Goal: Task Accomplishment & Management: Use online tool/utility

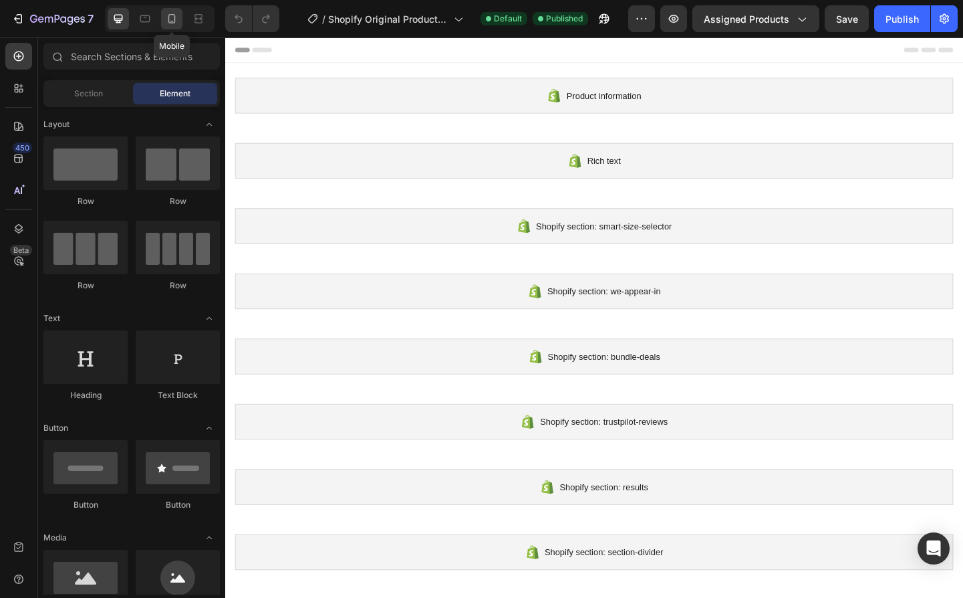
click at [172, 20] on icon at bounding box center [171, 18] width 13 height 13
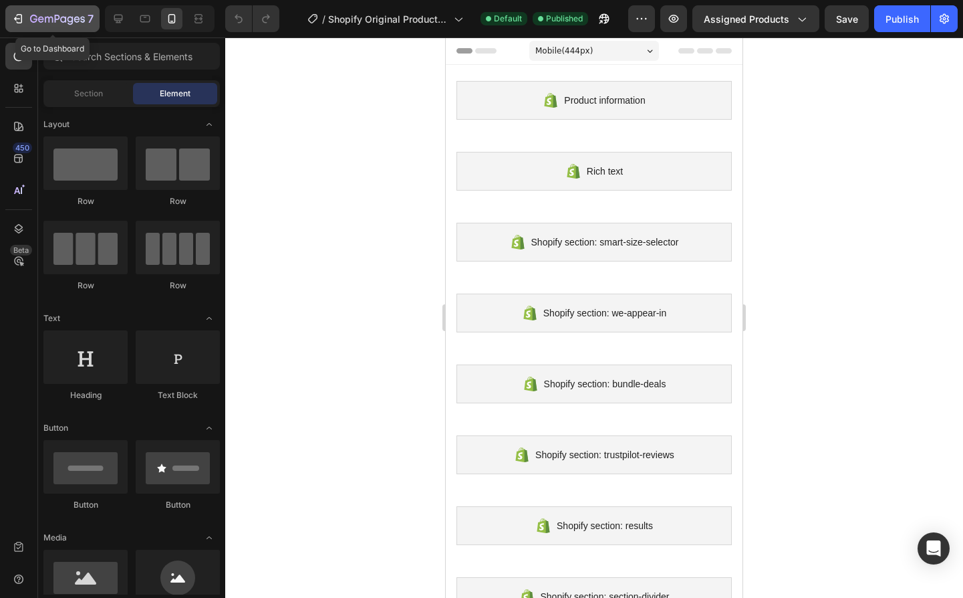
click at [26, 24] on div "7" at bounding box center [52, 19] width 82 height 16
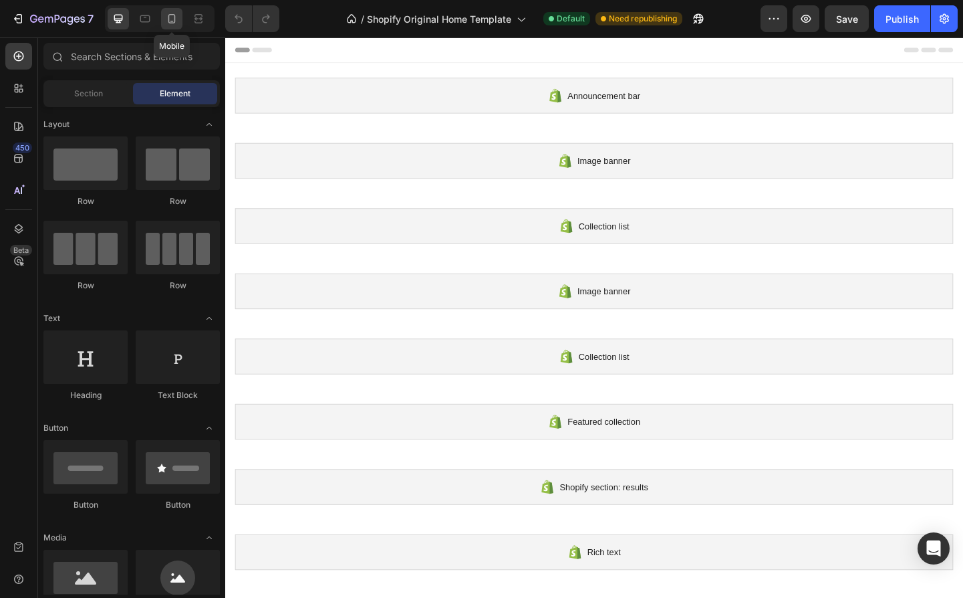
click at [172, 25] on div at bounding box center [171, 18] width 21 height 21
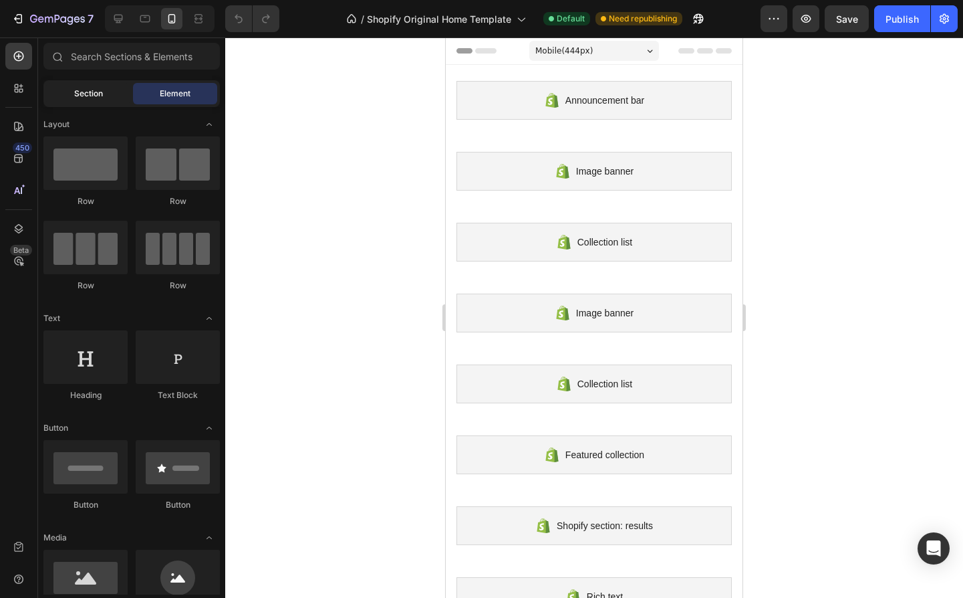
click at [80, 90] on span "Section" at bounding box center [88, 94] width 29 height 12
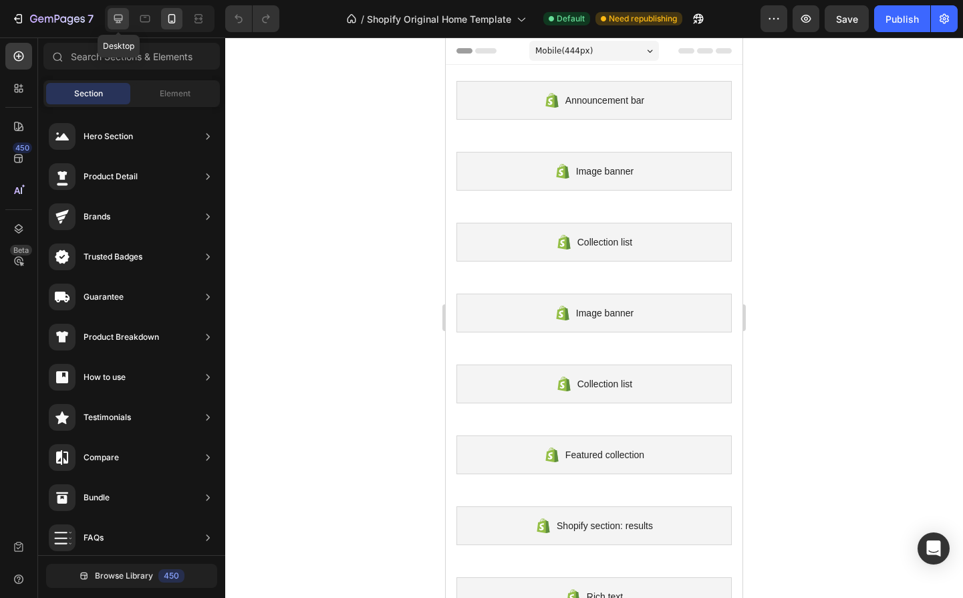
click at [122, 20] on icon at bounding box center [118, 19] width 9 height 9
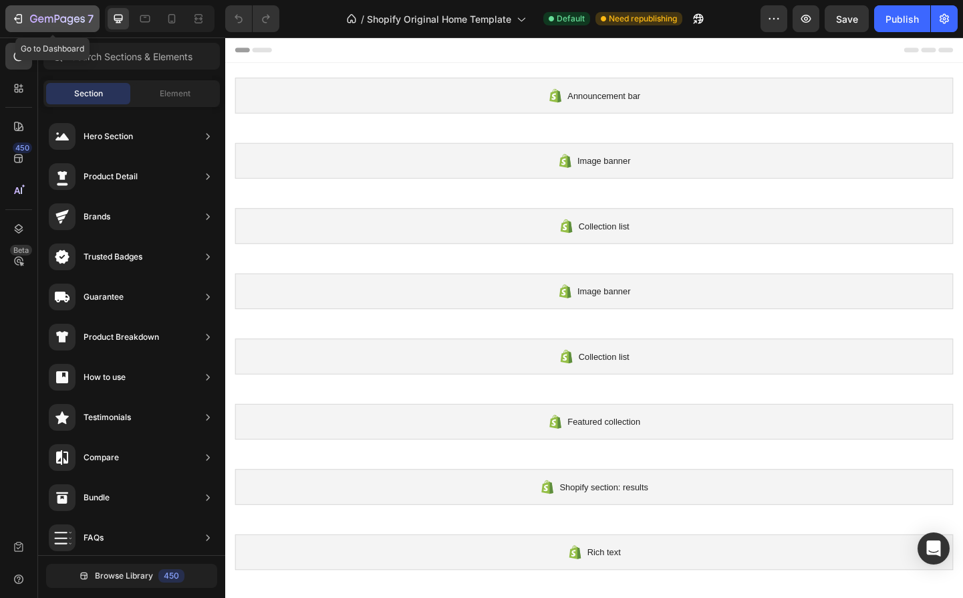
click at [23, 20] on icon "button" at bounding box center [17, 18] width 13 height 13
